Goal: Task Accomplishment & Management: Manage account settings

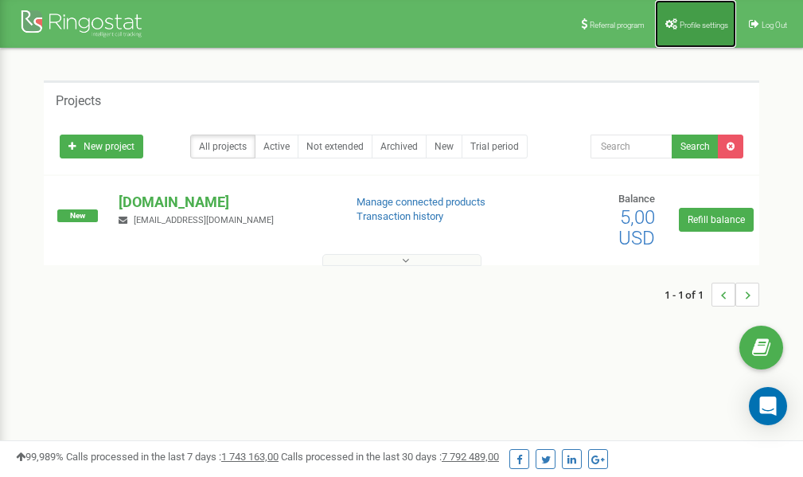
click at [693, 33] on link "Profile settings" at bounding box center [695, 24] width 81 height 48
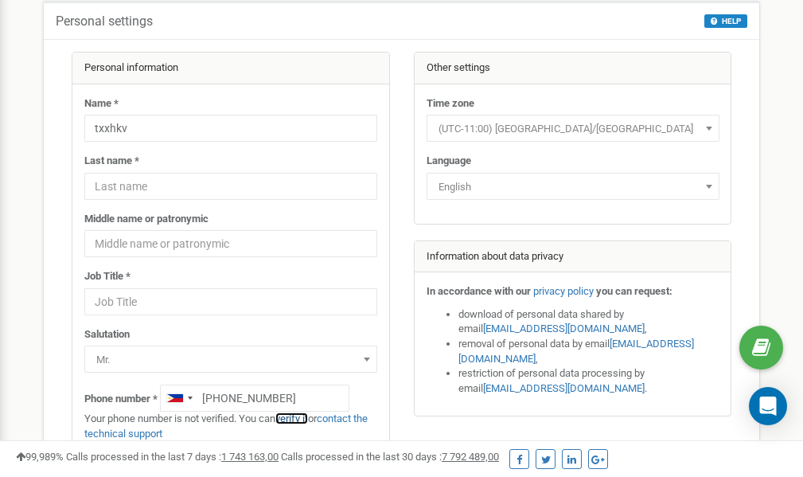
click at [300, 419] on link "verify it" at bounding box center [292, 418] width 33 height 12
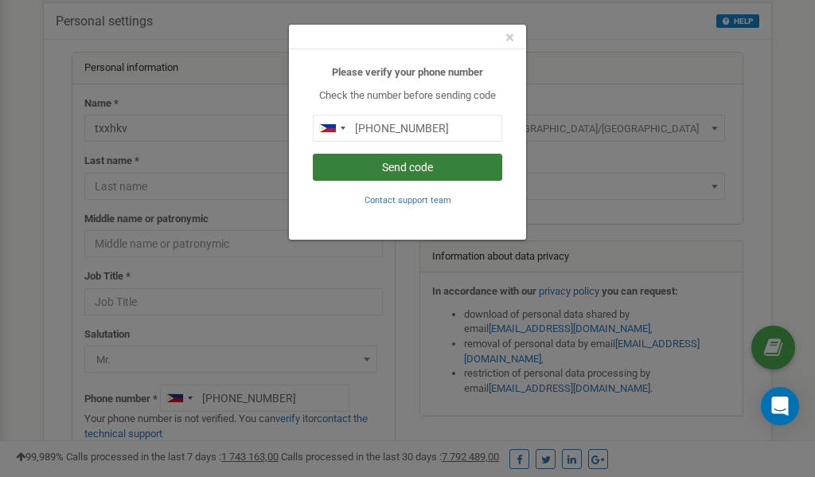
click at [413, 166] on button "Send code" at bounding box center [408, 167] width 190 height 27
